Goal: Task Accomplishment & Management: Manage account settings

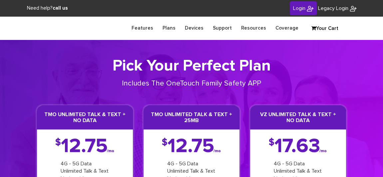
click at [304, 8] on link "Login" at bounding box center [303, 8] width 27 height 14
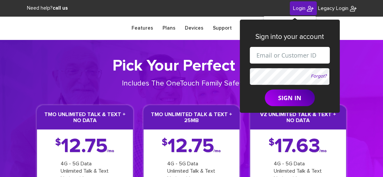
click at [281, 54] on input "text" at bounding box center [290, 55] width 80 height 17
paste input "[EMAIL_ADDRESS][DOMAIN_NAME]"
type input "[EMAIL_ADDRESS][DOMAIN_NAME]"
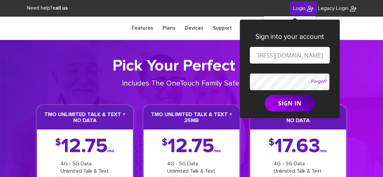
scroll to position [0, 0]
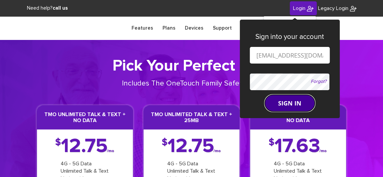
click at [282, 99] on form "shgy9700+8457019668@gmail.com Forgot? SIGN IN" at bounding box center [290, 79] width 80 height 65
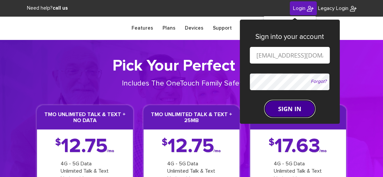
click at [279, 104] on button "SIGN IN" at bounding box center [290, 109] width 50 height 17
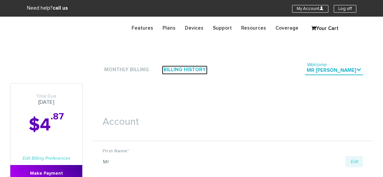
click at [185, 68] on link "Billing History" at bounding box center [185, 70] width 46 height 9
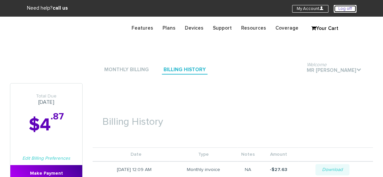
click at [342, 9] on link "Log off" at bounding box center [345, 9] width 23 height 8
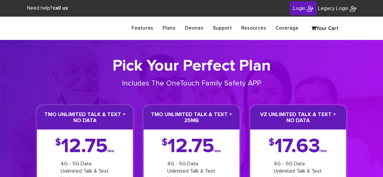
drag, startPoint x: 299, startPoint y: 10, endPoint x: 306, endPoint y: 13, distance: 7.1
click at [299, 10] on span "Login" at bounding box center [299, 8] width 12 height 5
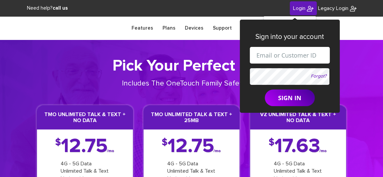
click at [282, 56] on input "text" at bounding box center [290, 55] width 80 height 17
paste input "shgy9700+8453231171@gmail.com"
type input "shgy9700+8453231171@gmail.com"
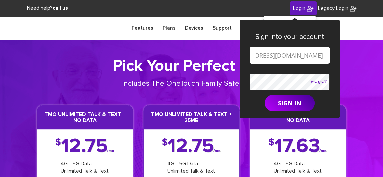
scroll to position [0, 0]
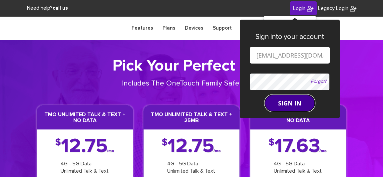
click at [286, 104] on button "SIGN IN" at bounding box center [290, 103] width 50 height 17
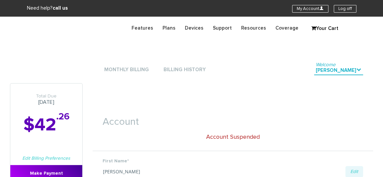
click at [190, 72] on link "Billing History" at bounding box center [185, 70] width 46 height 9
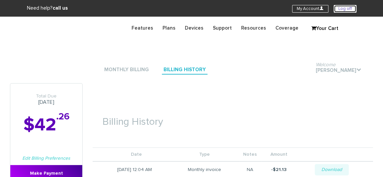
click at [348, 8] on link "Log off" at bounding box center [345, 9] width 23 height 8
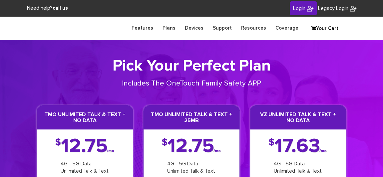
drag, startPoint x: 296, startPoint y: 12, endPoint x: 299, endPoint y: 21, distance: 9.8
click at [296, 12] on link "Login" at bounding box center [303, 8] width 27 height 14
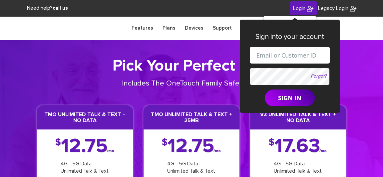
click at [281, 54] on input "text" at bounding box center [290, 55] width 80 height 17
paste input "shgy9700+8457290985@gmail.com"
type input "[EMAIL_ADDRESS][DOMAIN_NAME]"
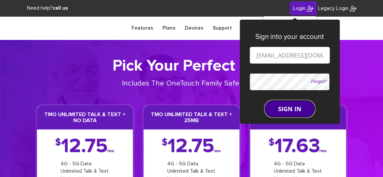
click at [286, 107] on button "SIGN IN" at bounding box center [290, 109] width 50 height 17
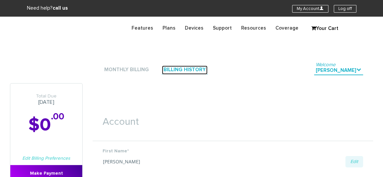
click at [179, 67] on link "Billing History" at bounding box center [185, 70] width 46 height 9
click at [341, 11] on link "Log off" at bounding box center [345, 9] width 23 height 8
click at [343, 8] on link "Log off" at bounding box center [345, 9] width 23 height 8
